Goal: Transaction & Acquisition: Book appointment/travel/reservation

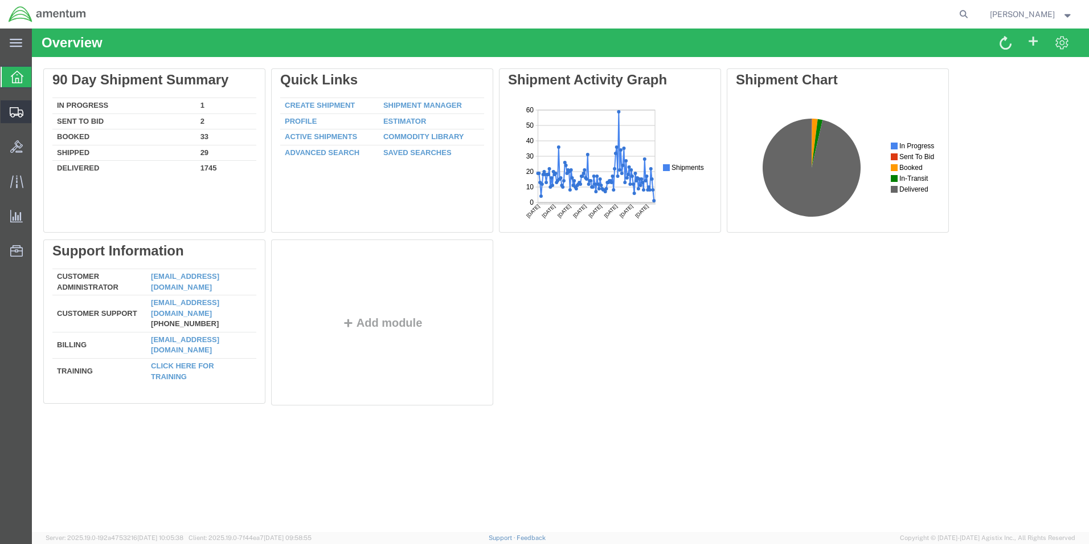
click at [0, 0] on span "Create from Template" at bounding box center [0, 0] width 0 height 0
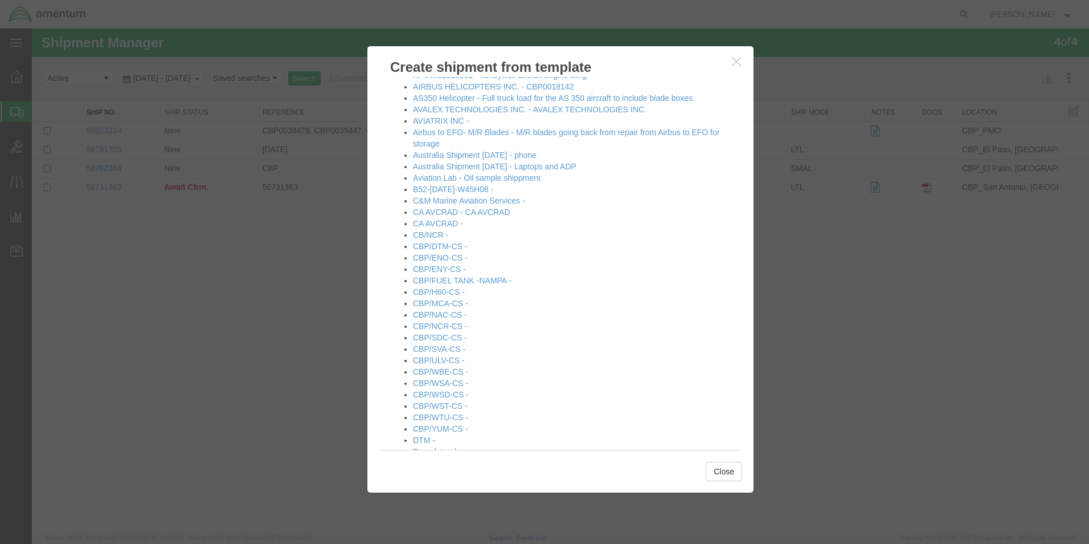
scroll to position [114, 0]
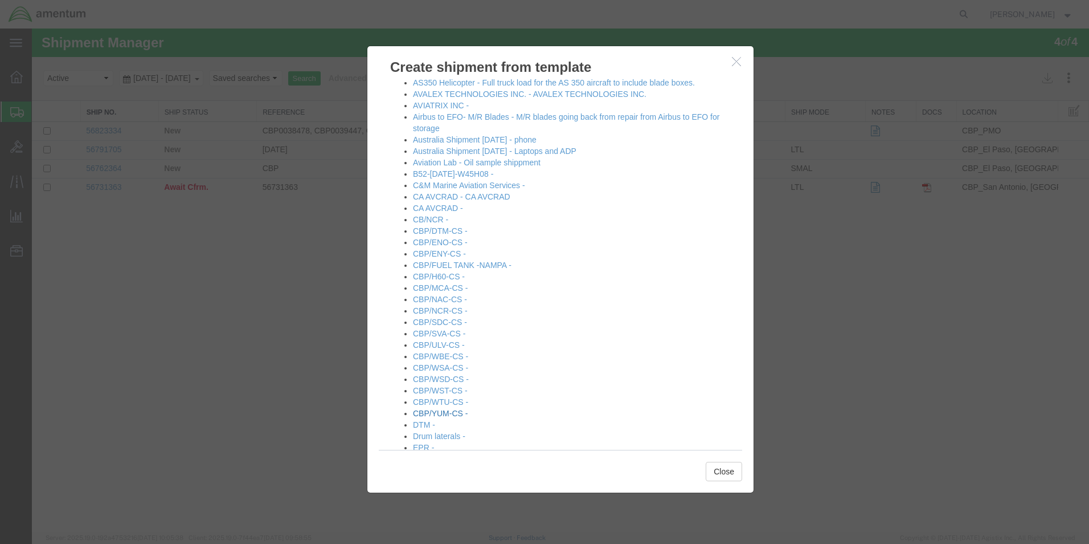
click at [443, 410] on link "CBP/YUM-CS -" at bounding box center [440, 412] width 55 height 9
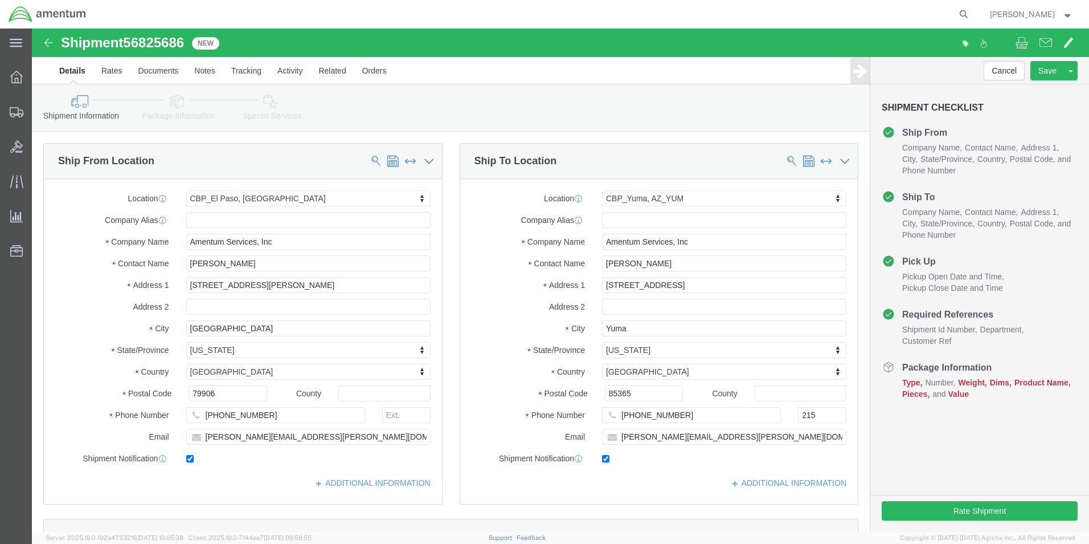
select select "49831"
select select "49951"
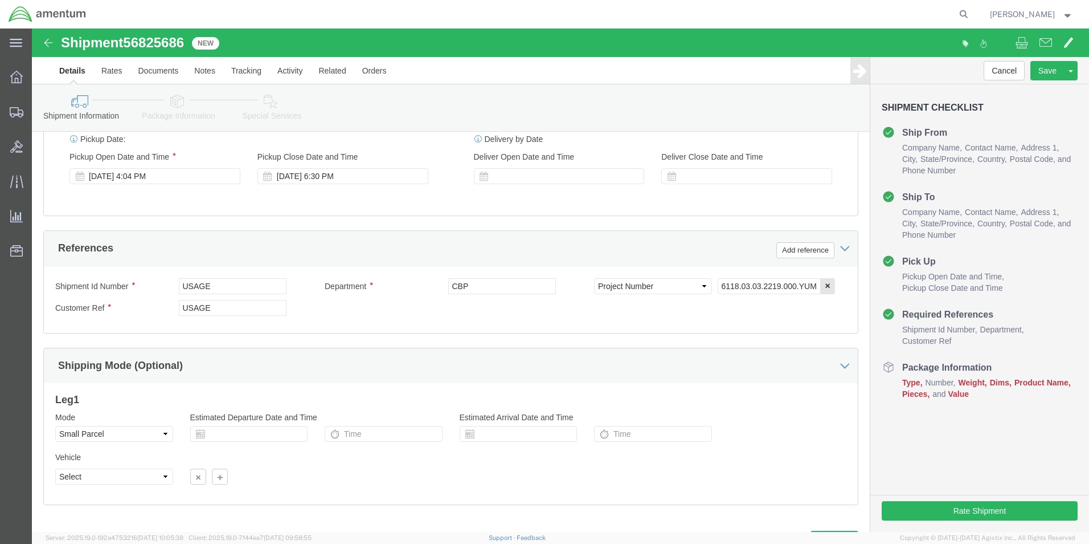
scroll to position [456, 0]
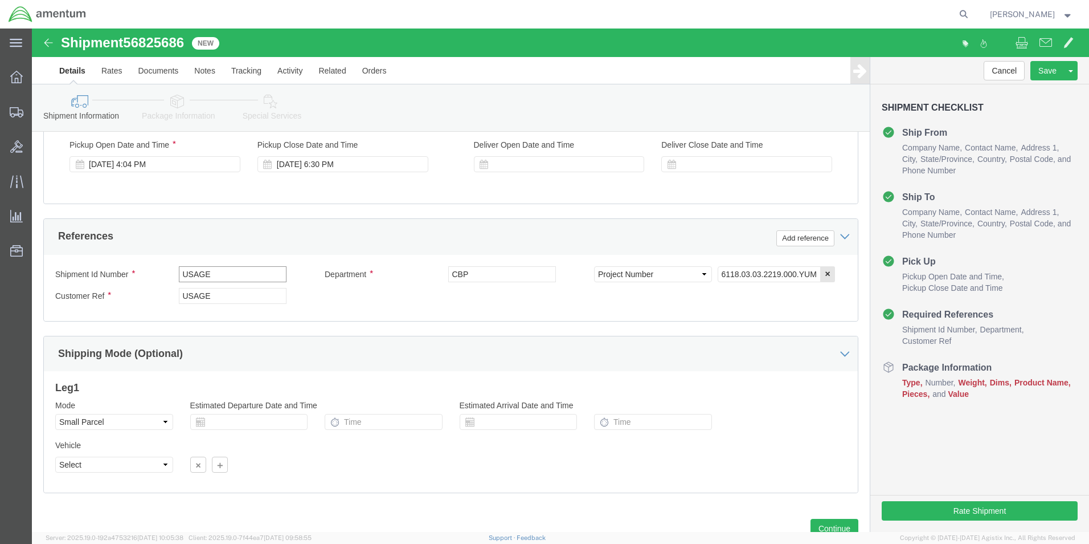
drag, startPoint x: 190, startPoint y: 247, endPoint x: 144, endPoint y: 248, distance: 46.7
click div "Shipment Id Number USAGE"
type input "578-000270"
drag, startPoint x: 113, startPoint y: 264, endPoint x: 94, endPoint y: 264, distance: 19.4
click div "Customer Ref USAGE"
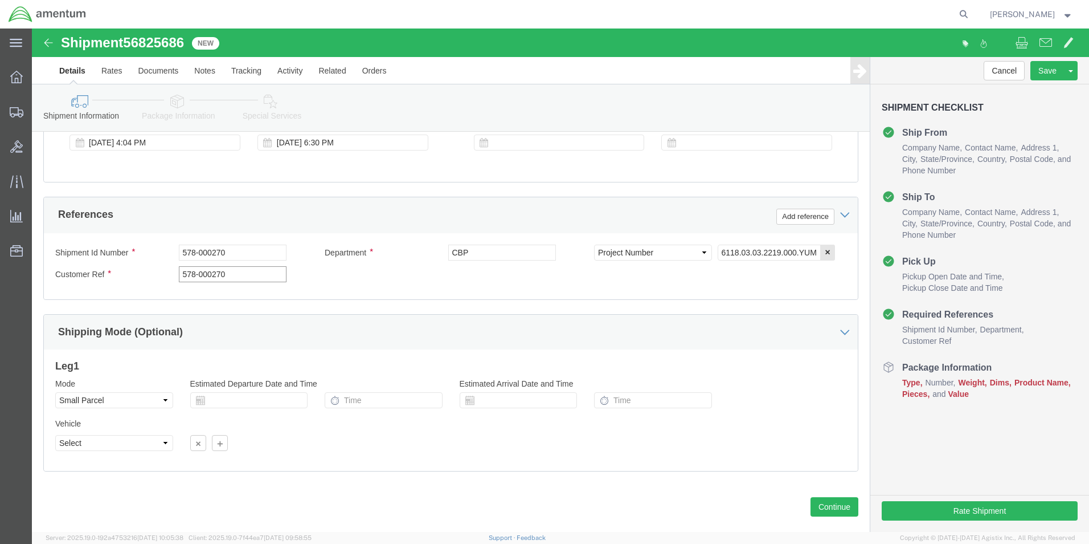
scroll to position [497, 0]
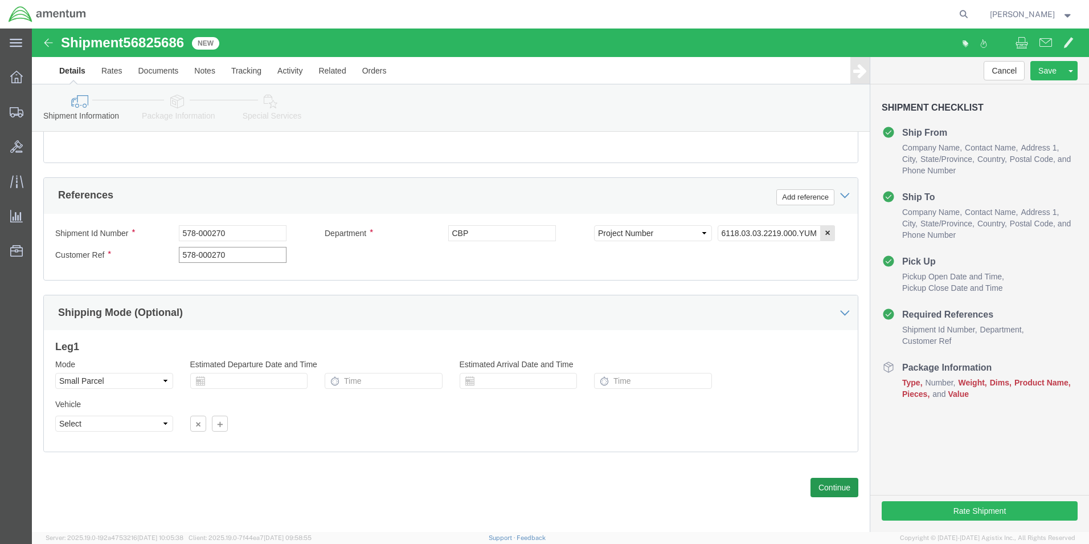
type input "578-000270"
click button "Continue"
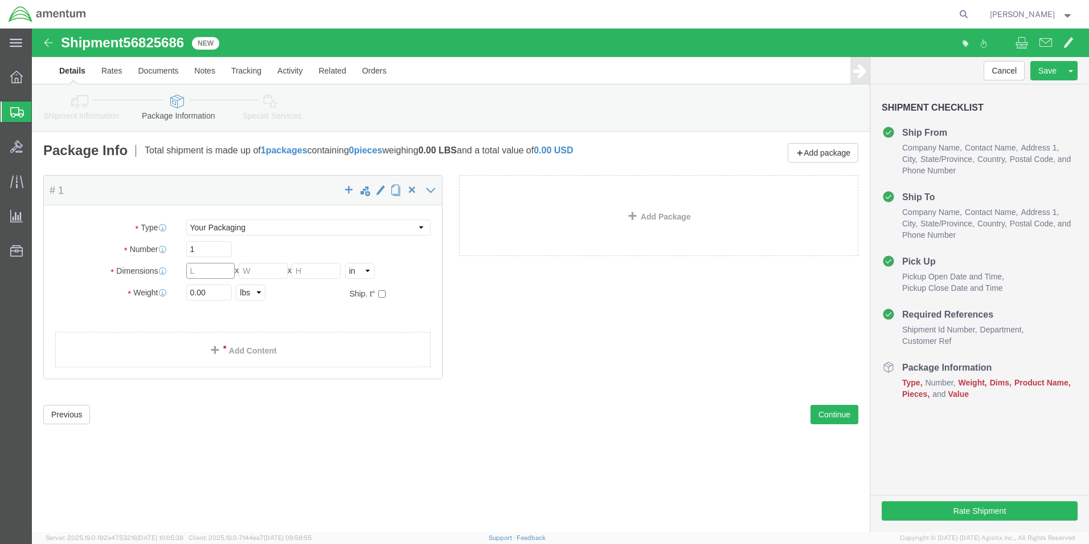
click input "text"
type input "12"
type input "6"
drag, startPoint x: 179, startPoint y: 262, endPoint x: 120, endPoint y: 265, distance: 59.4
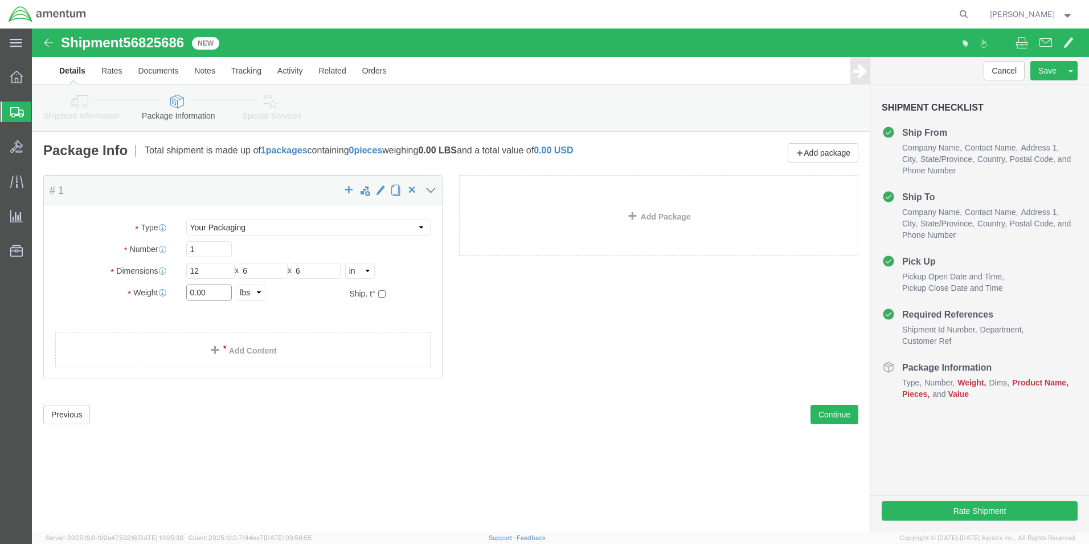
click div "Weight 0.00 Select kgs lbs Ship. t°"
type input "3"
click ul
click link "Add Content"
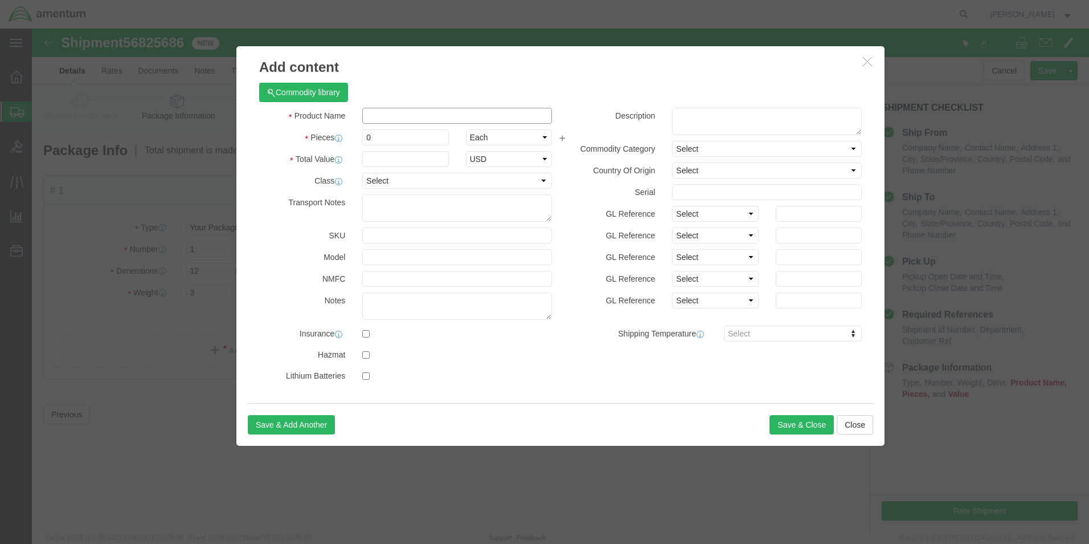
click input "text"
type input "AIRCRAFT PARTS"
select select "US"
drag, startPoint x: 345, startPoint y: 108, endPoint x: 332, endPoint y: 109, distance: 12.6
drag, startPoint x: 350, startPoint y: 109, endPoint x: 341, endPoint y: 113, distance: 9.7
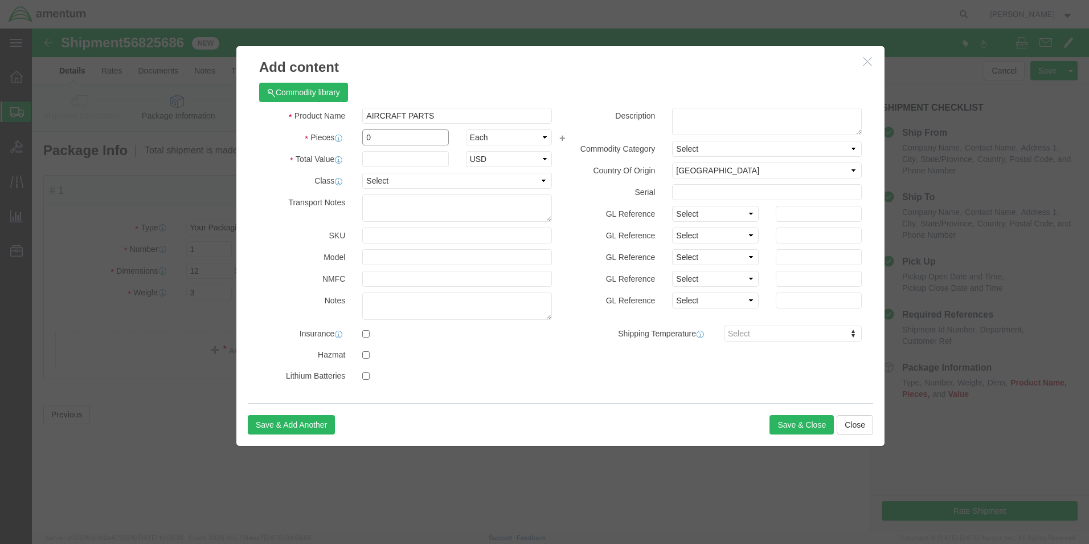
click input "0"
type input "1"
click input "text"
type input "100"
click textarea
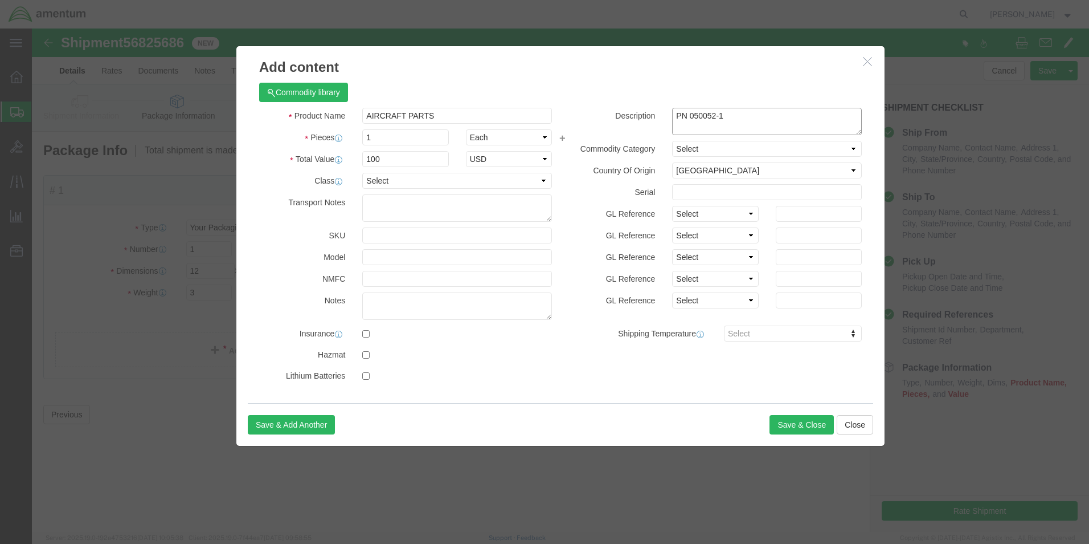
type textarea "PN 050052-1"
click div "Commodity library"
click button "Save & Close"
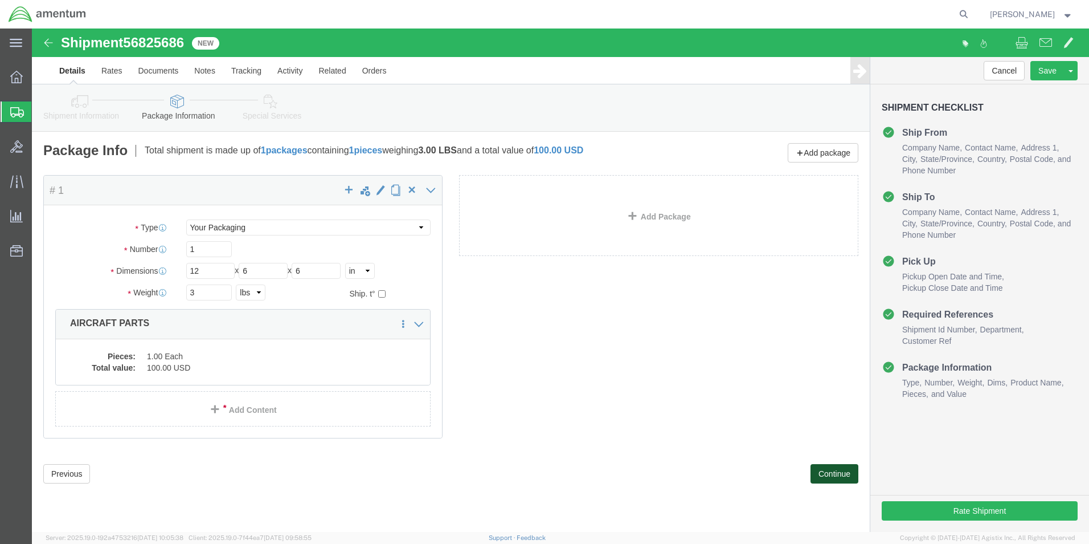
click button "Continue"
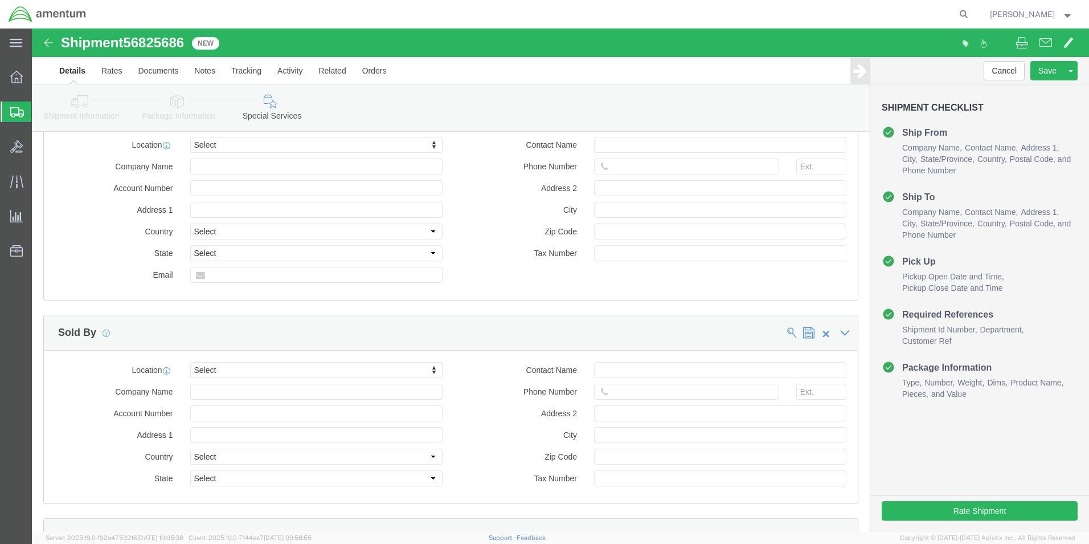
scroll to position [1045, 0]
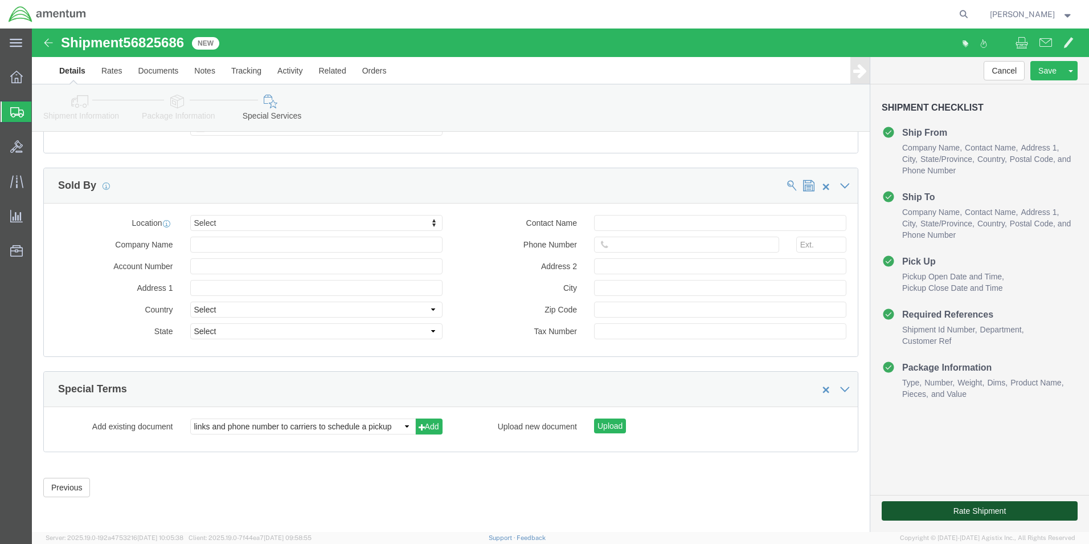
click button "Rate Shipment"
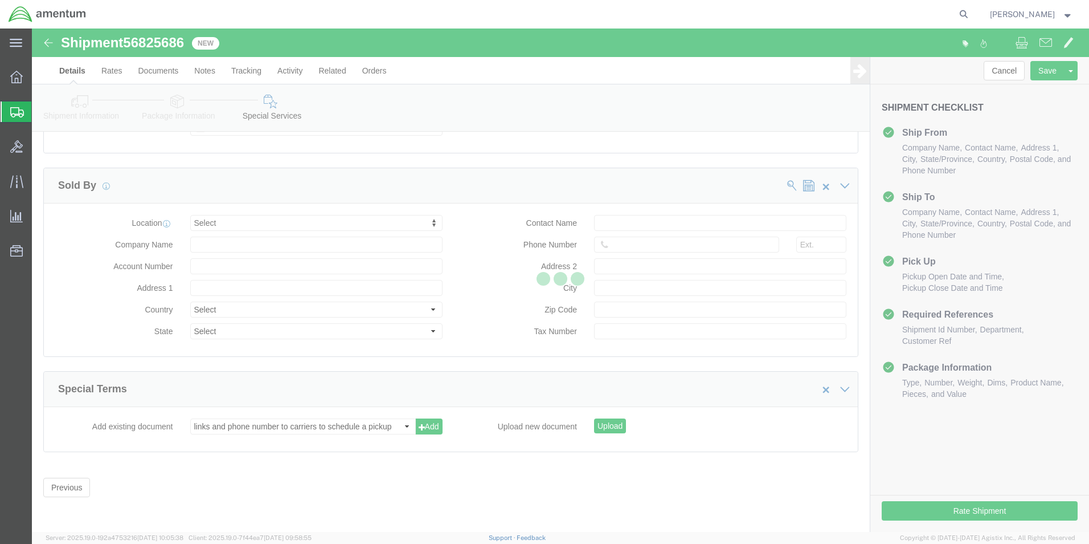
scroll to position [47, 0]
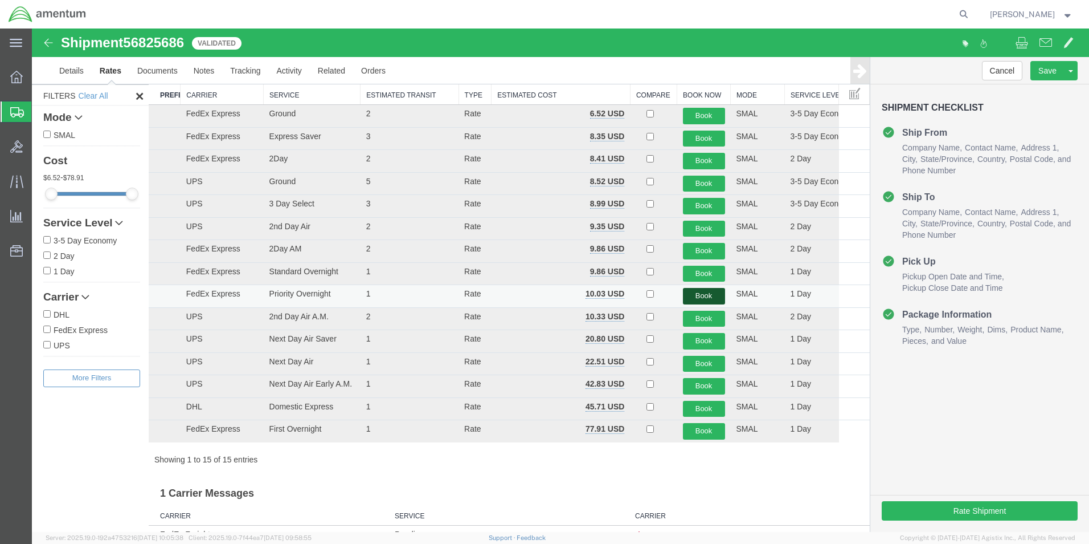
click at [683, 294] on button "Book" at bounding box center [704, 296] width 42 height 17
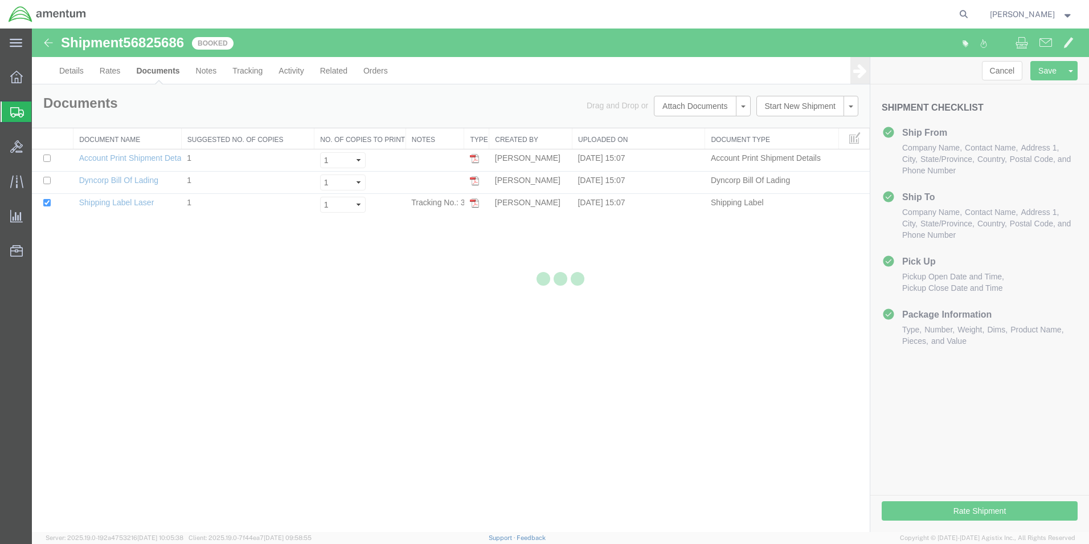
scroll to position [0, 0]
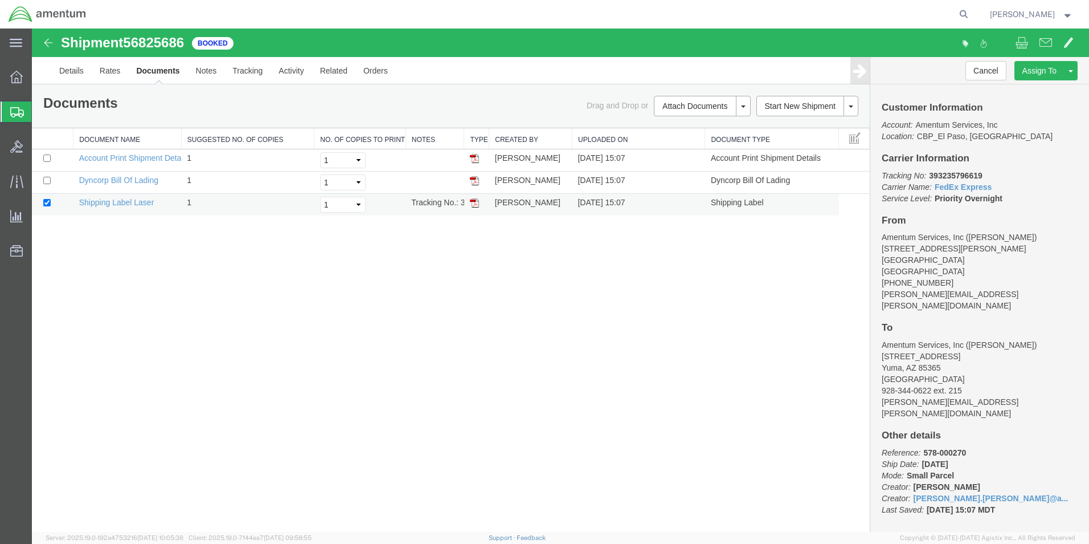
click at [444, 202] on td "Tracking No.: 393235796619" at bounding box center [435, 205] width 59 height 22
click at [470, 202] on img at bounding box center [474, 202] width 9 height 9
click at [0, 0] on span "Create from Template" at bounding box center [0, 0] width 0 height 0
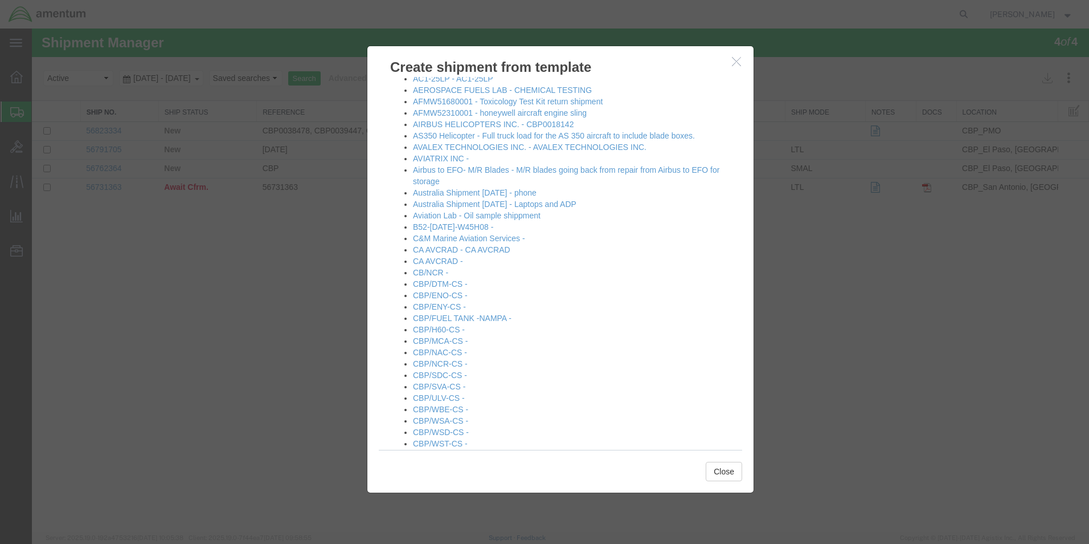
scroll to position [114, 0]
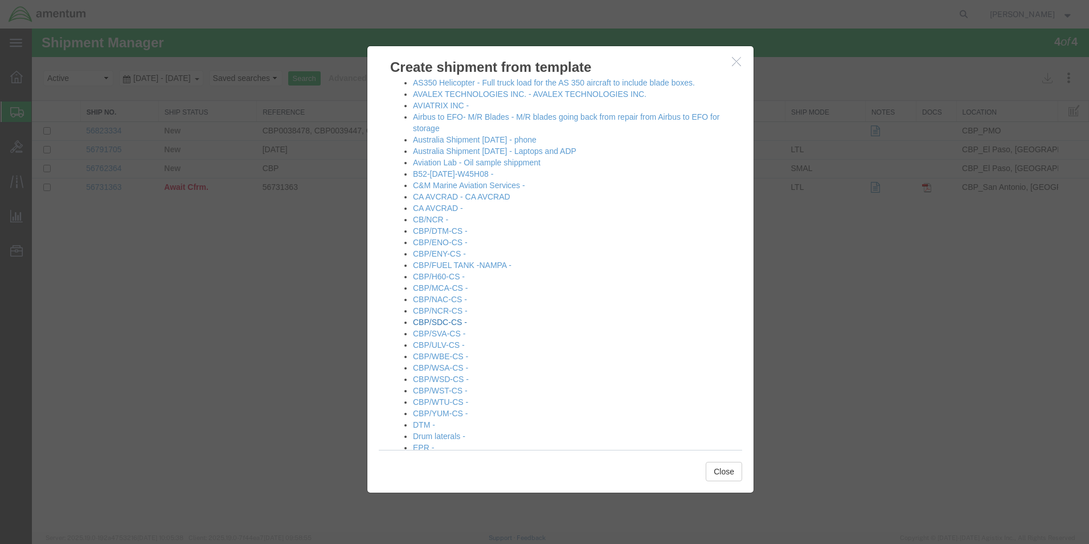
click at [449, 321] on link "CBP/SDC-CS -" at bounding box center [440, 321] width 54 height 9
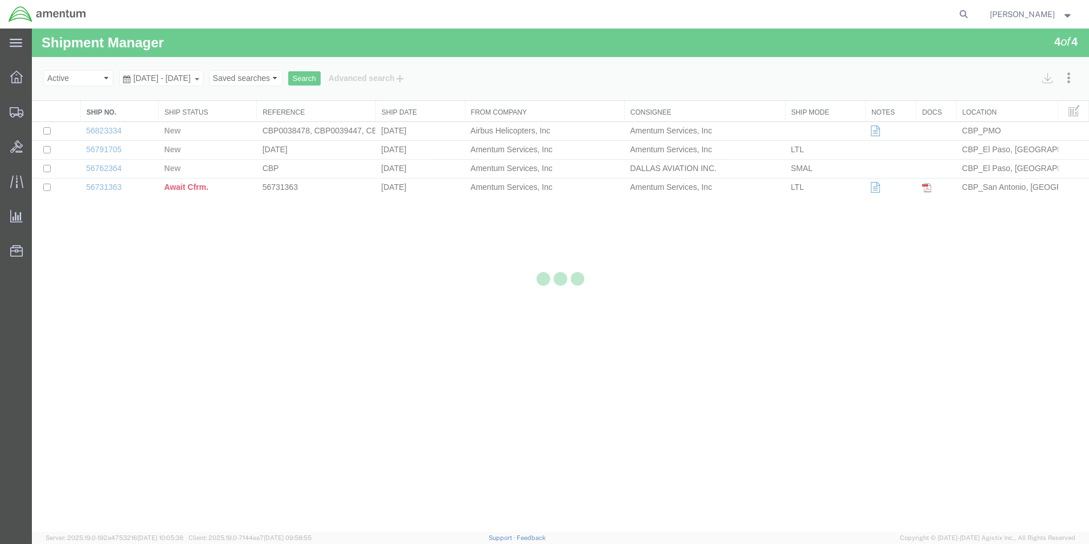
select select "49831"
select select "49947"
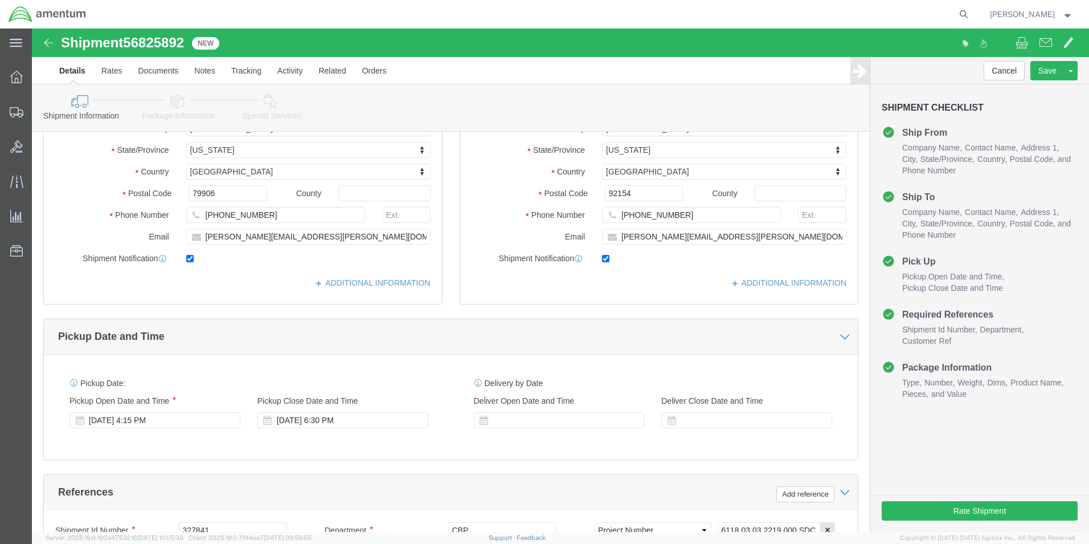
scroll to position [342, 0]
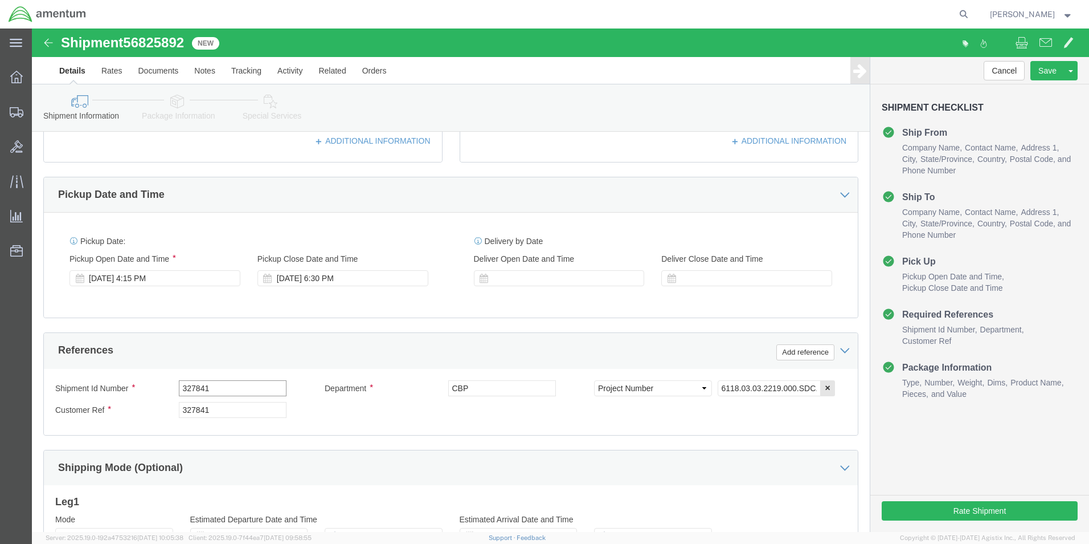
click div "Shipment Id Number 327841"
type input "536-000132"
click input "327841"
type input "3"
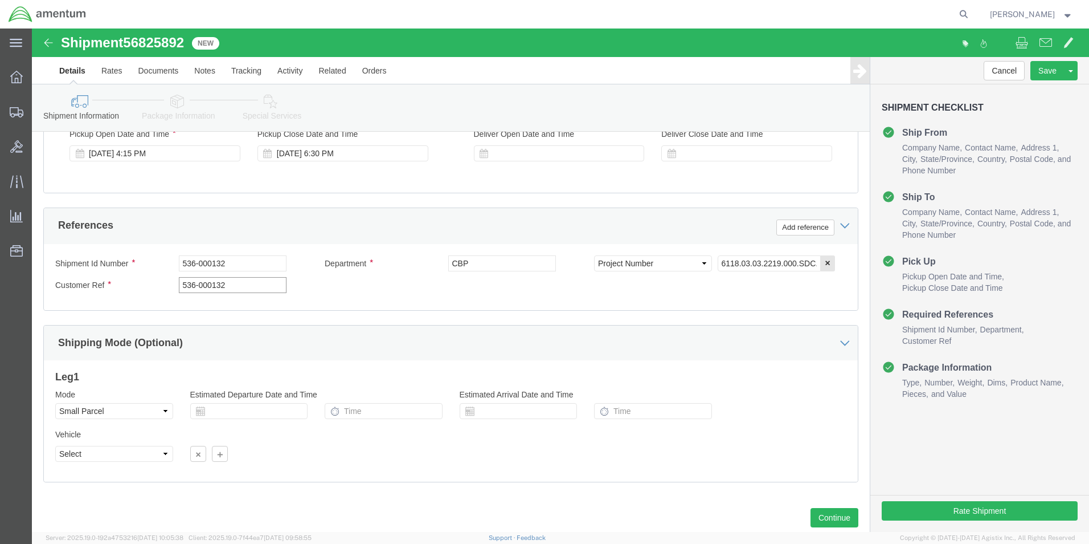
scroll to position [497, 0]
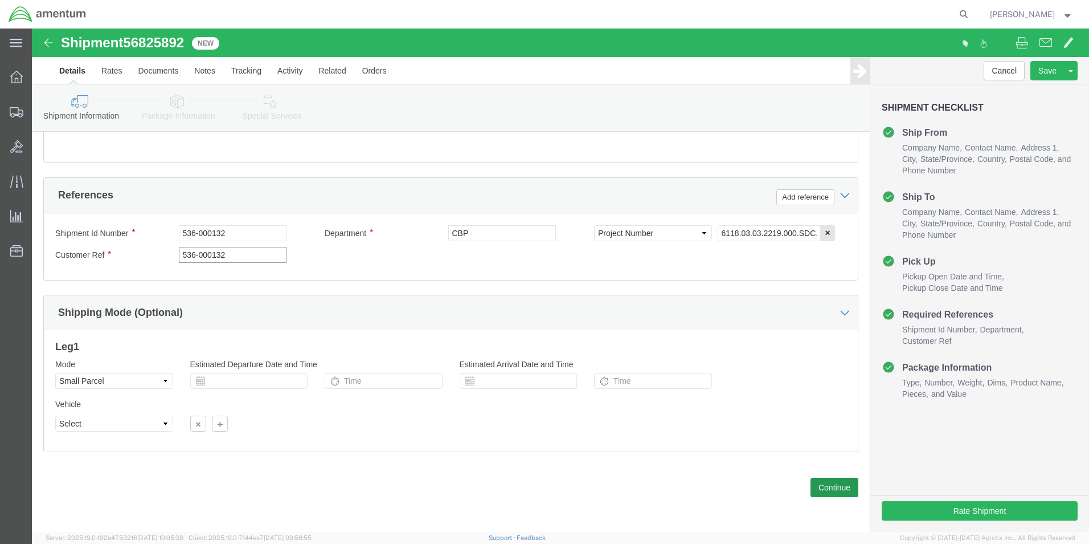
type input "536-000132"
click button "Continue"
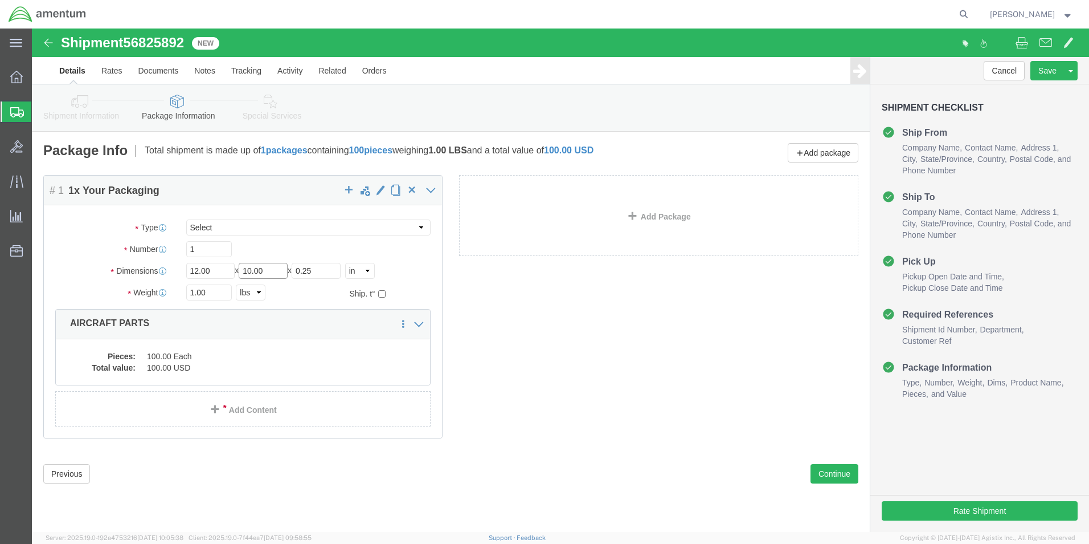
click div "Package Type Select Bale(s) Basket(s) Bolt(s) Bottle(s) Buckets Bulk Bundle(s) …"
type input "1"
type input "9"
type input "6"
drag, startPoint x: 184, startPoint y: 263, endPoint x: 148, endPoint y: 271, distance: 36.6
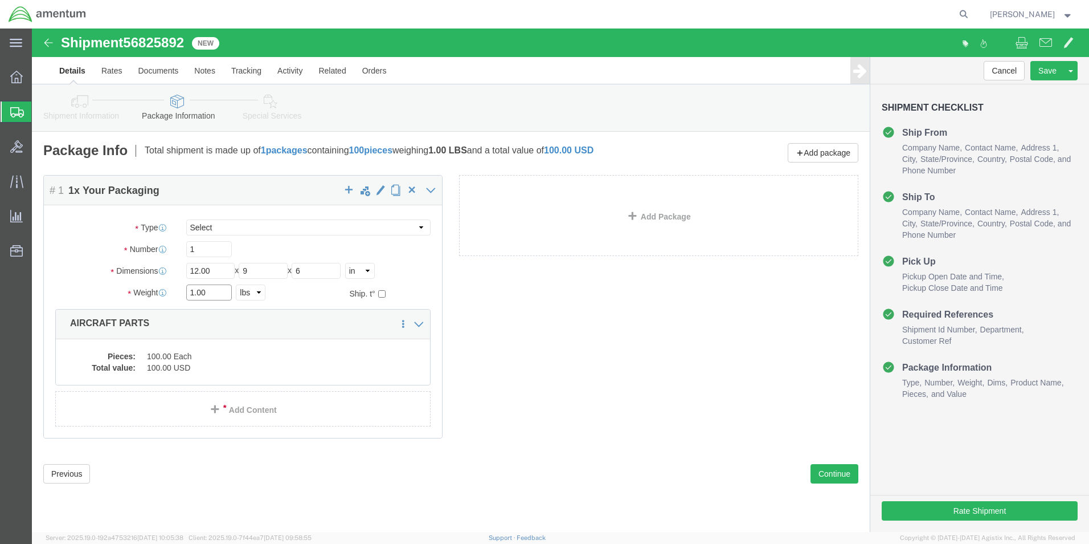
click div "1.00 Select kgs lbs"
type input "4"
click div "Package Content # 1 1 x Your Packaging Package Type Select Bale(s) Basket(s) Bo…"
click dd "100.00 USD"
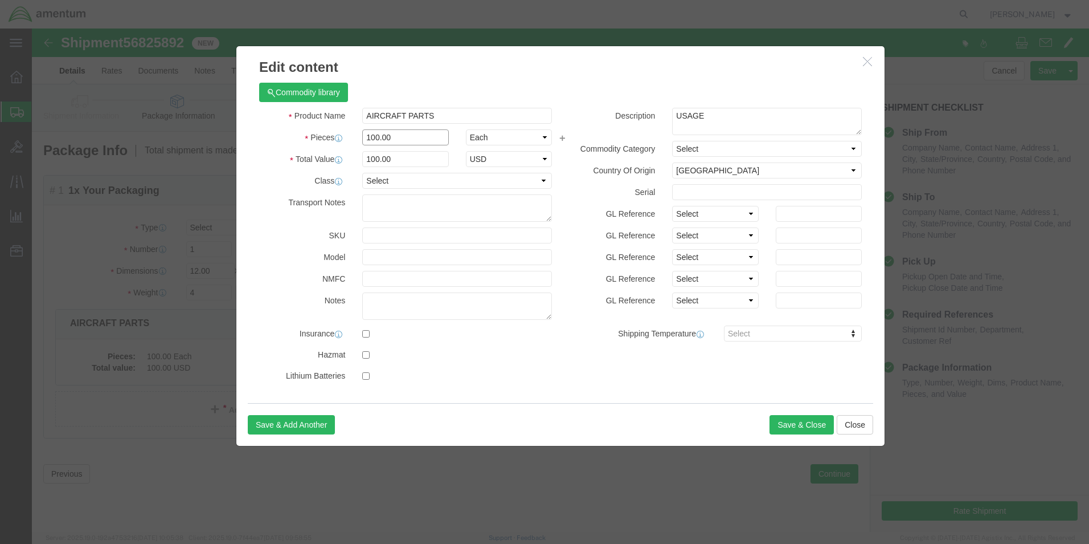
drag, startPoint x: 365, startPoint y: 109, endPoint x: 295, endPoint y: 111, distance: 70.1
click div "Pieces Number of pieces inside all the packages 100.00 Select Bag Barrels 100Bo…"
type input "3"
click input "3"
drag, startPoint x: 327, startPoint y: 136, endPoint x: 317, endPoint y: 136, distance: 10.3
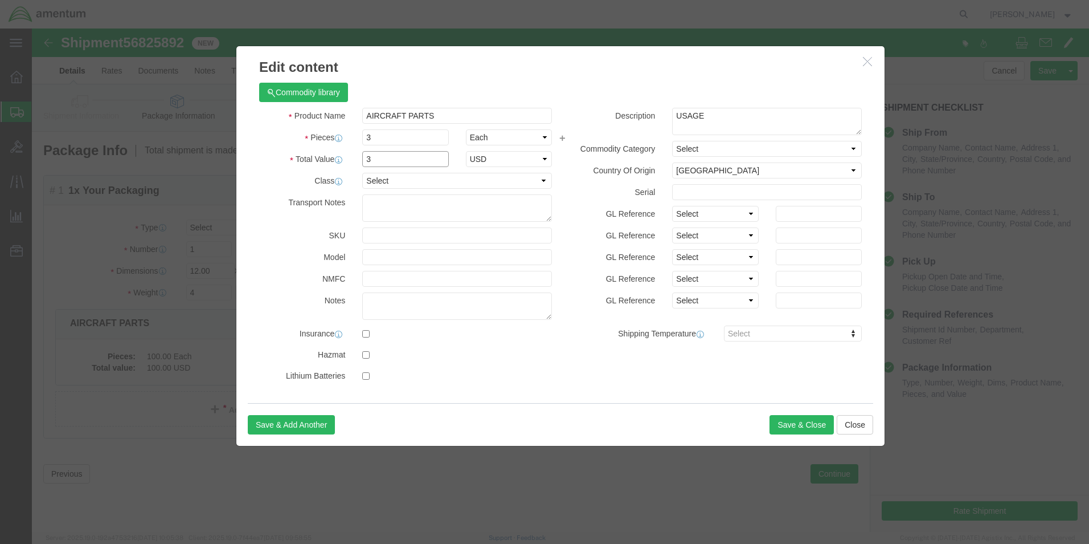
click div "Total Value 3 Select ADP AED AFN ALL AMD AOA ARS ATS AUD AWG AZN BAM BBD BDT BG…"
type input "100"
click textarea "USAGE"
drag, startPoint x: 688, startPoint y: 83, endPoint x: 610, endPoint y: 87, distance: 78.2
click div "Description USAGE"
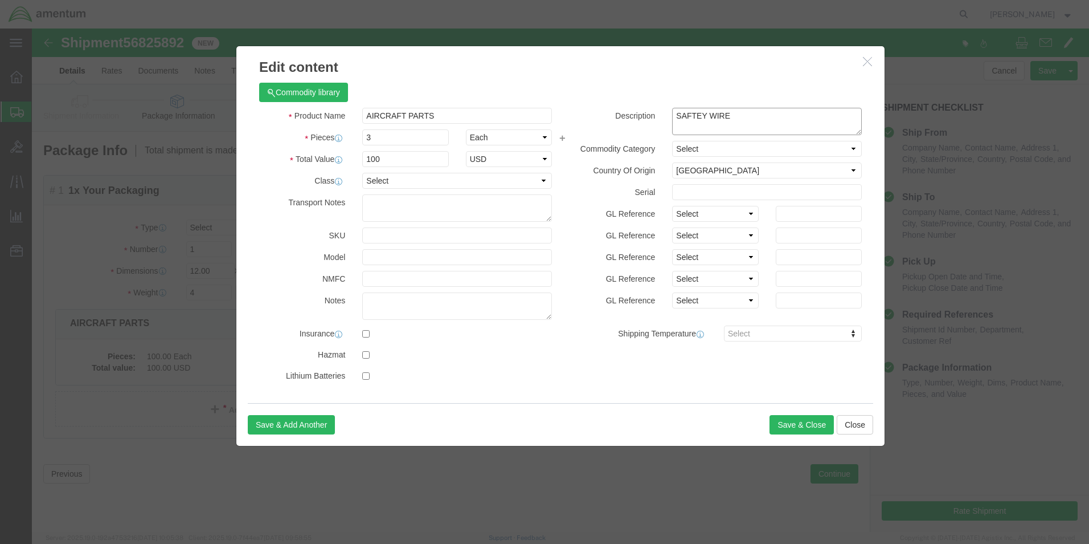
type textarea "SAFTEY WIRE"
click div "Commodity library"
click button "Save & Close"
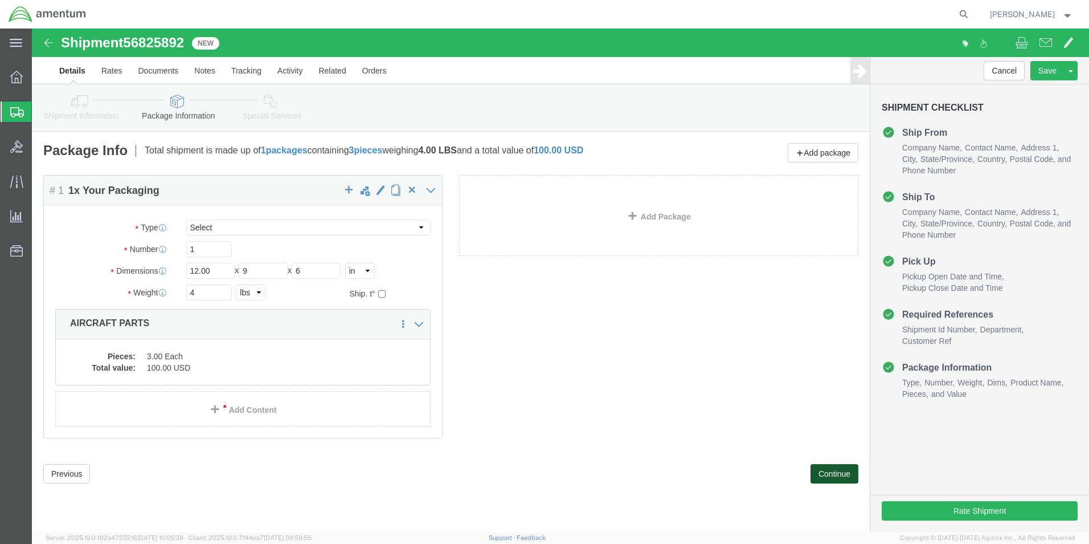
click button "Continue"
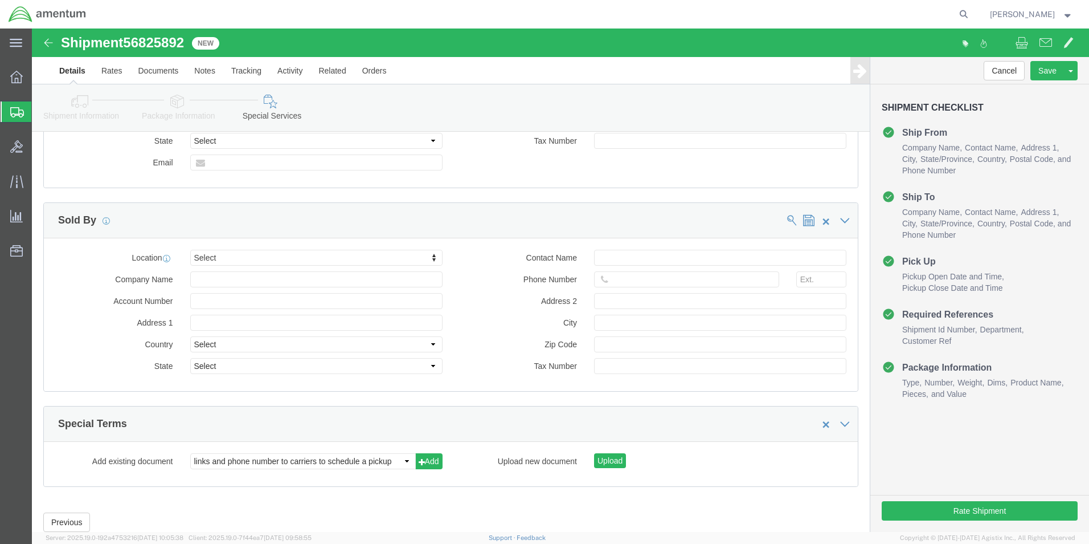
scroll to position [1045, 0]
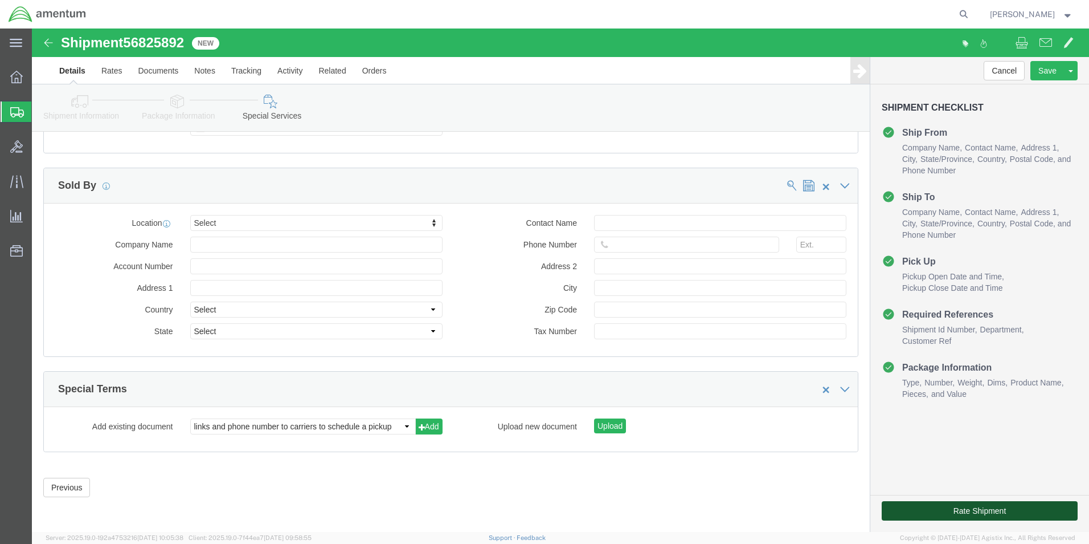
click button "Rate Shipment"
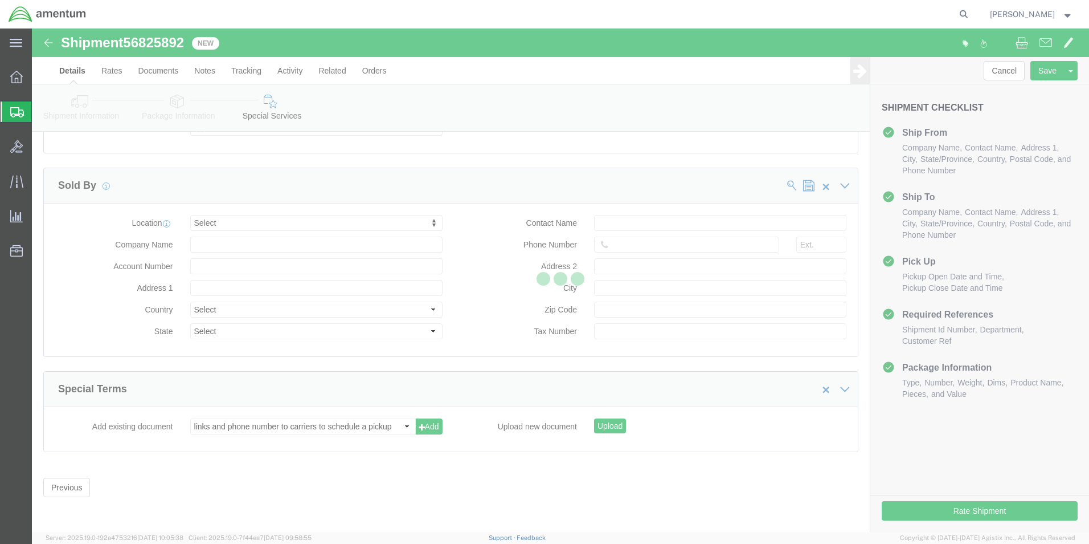
scroll to position [47, 0]
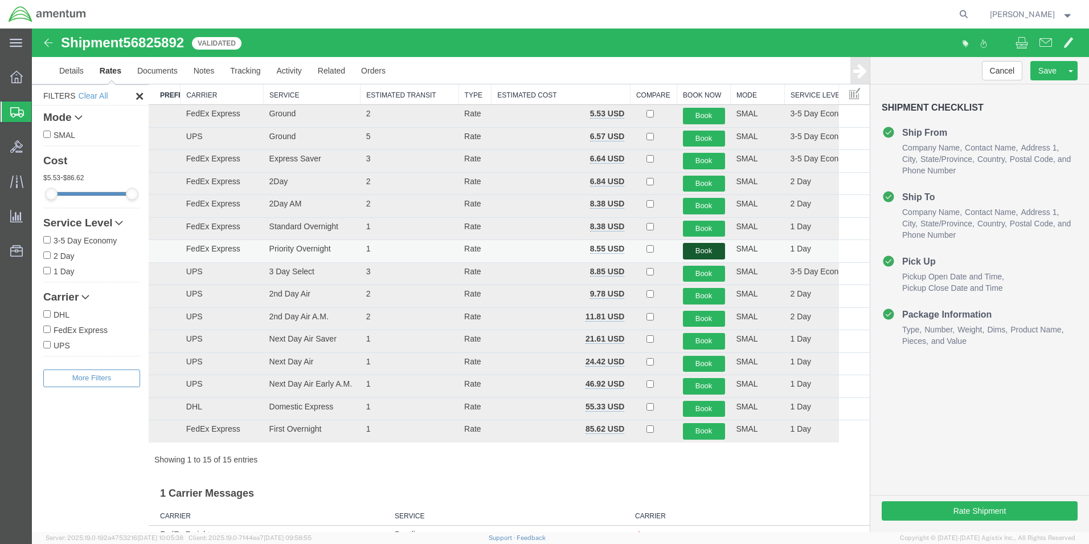
click at [700, 248] on button "Book" at bounding box center [704, 251] width 42 height 17
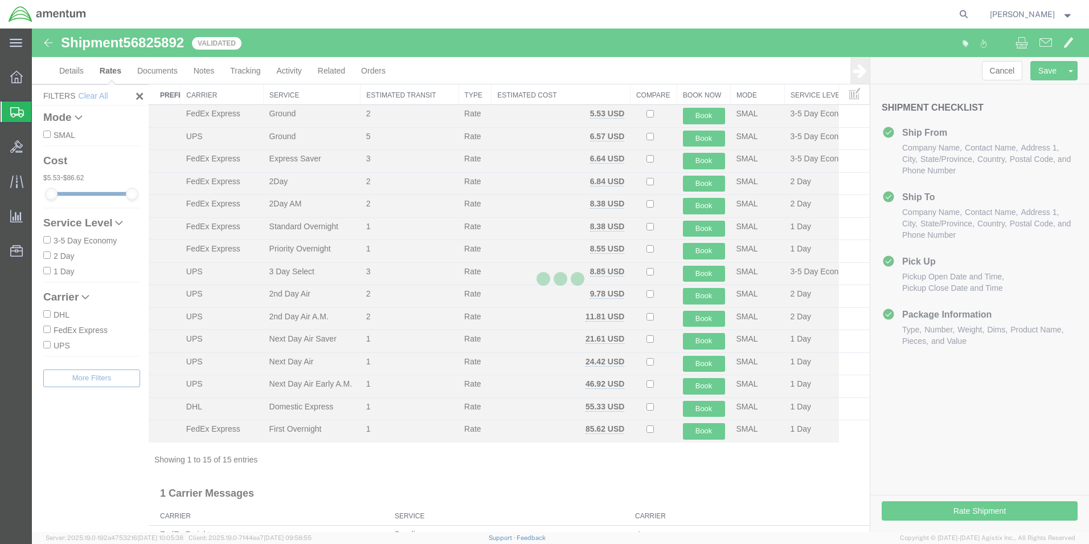
scroll to position [0, 0]
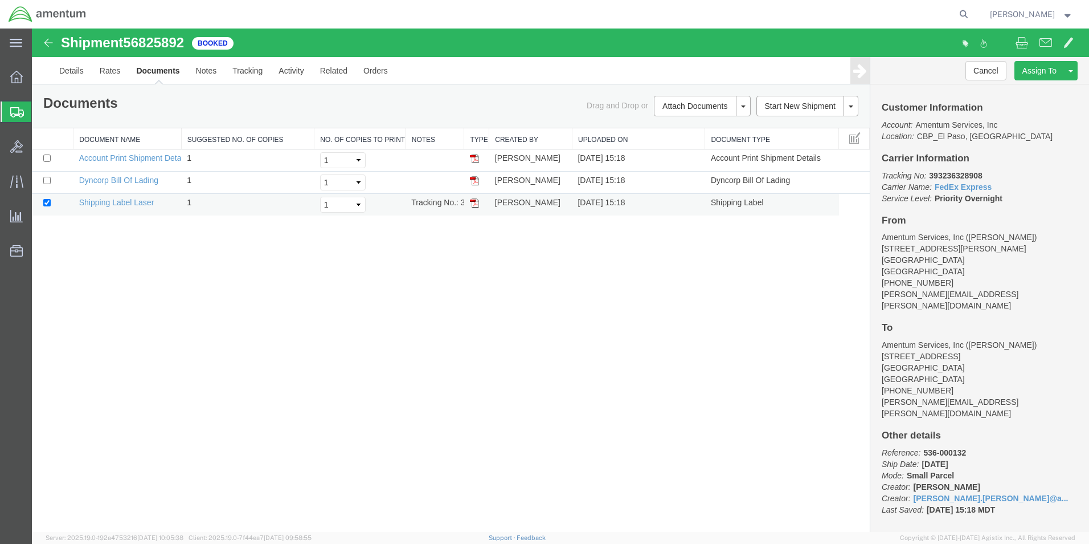
click at [476, 201] on img at bounding box center [474, 202] width 9 height 9
